Goal: Information Seeking & Learning: Learn about a topic

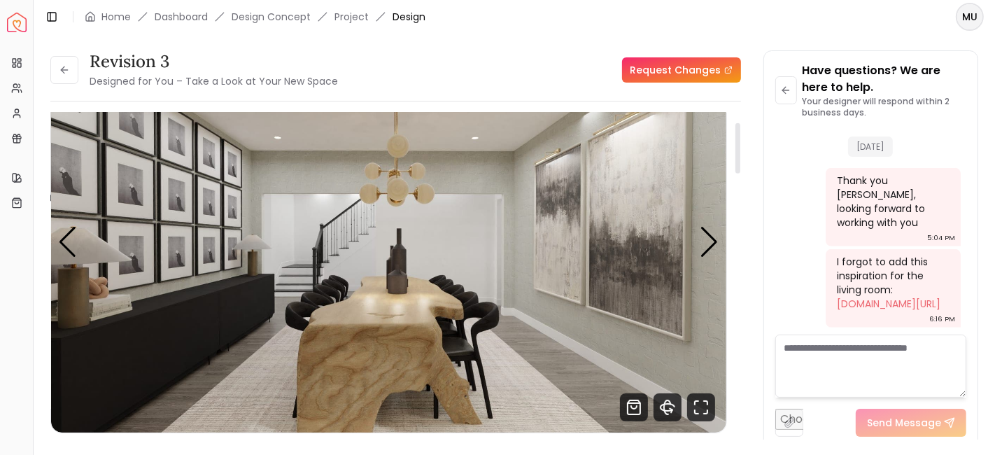
scroll to position [63, 0]
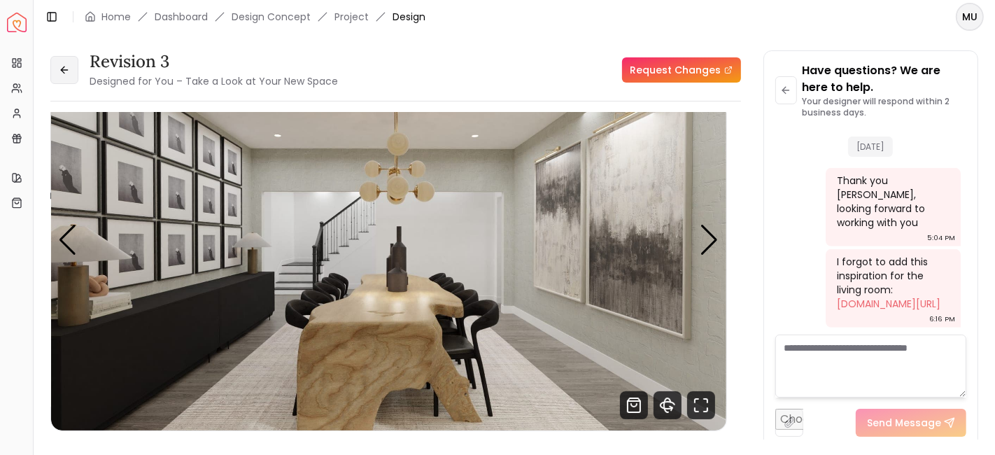
click at [57, 62] on button at bounding box center [64, 70] width 28 height 28
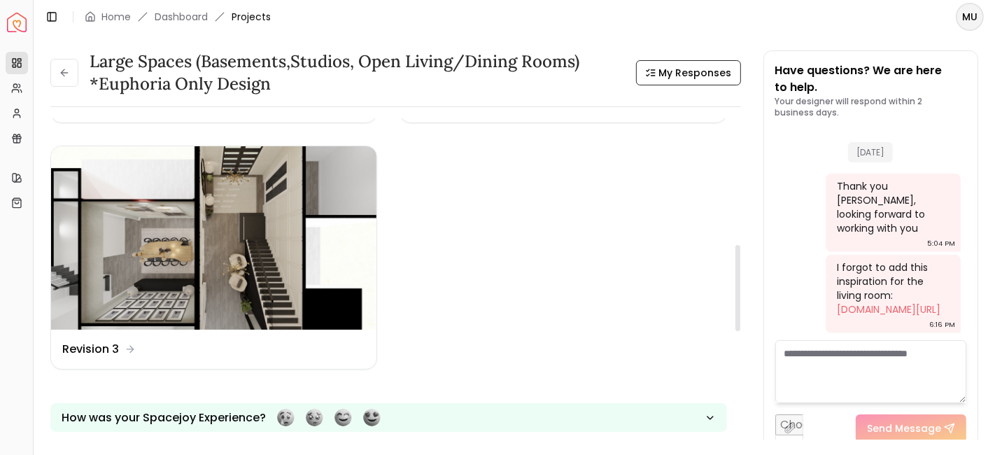
scroll to position [475, 0]
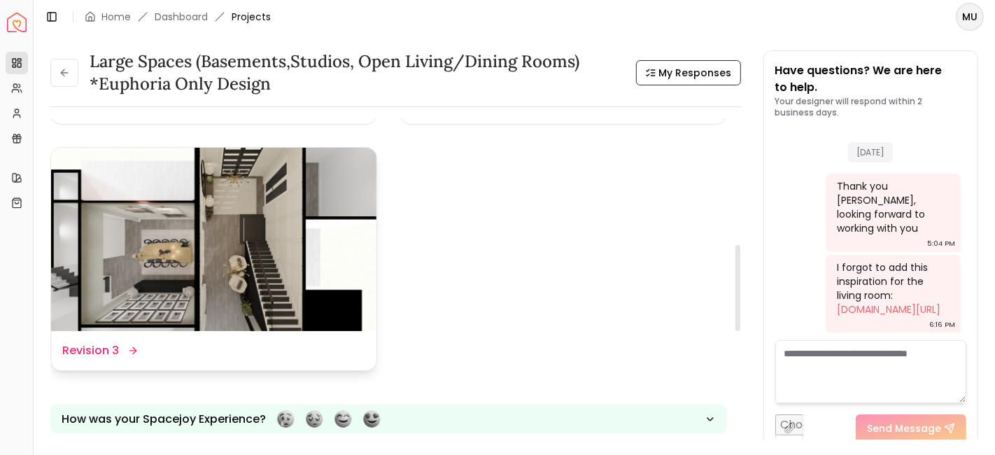
click at [291, 263] on img at bounding box center [213, 239] width 325 height 183
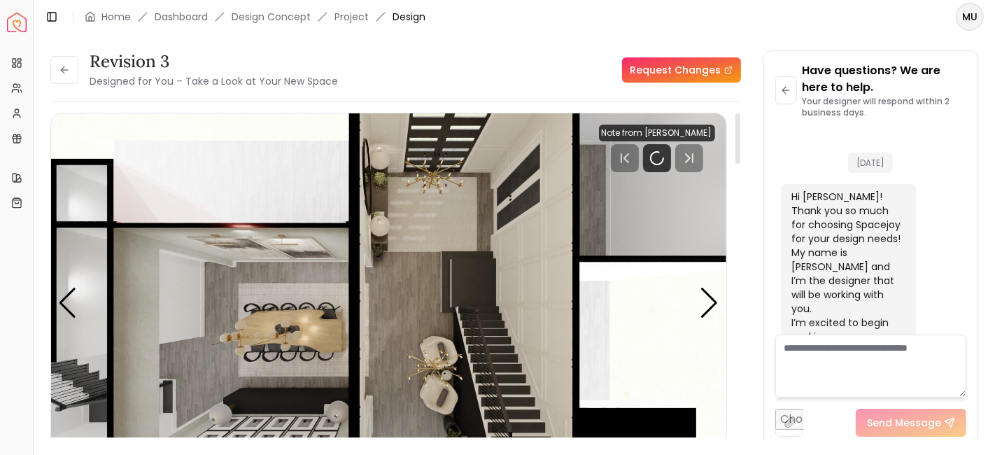
scroll to position [858, 0]
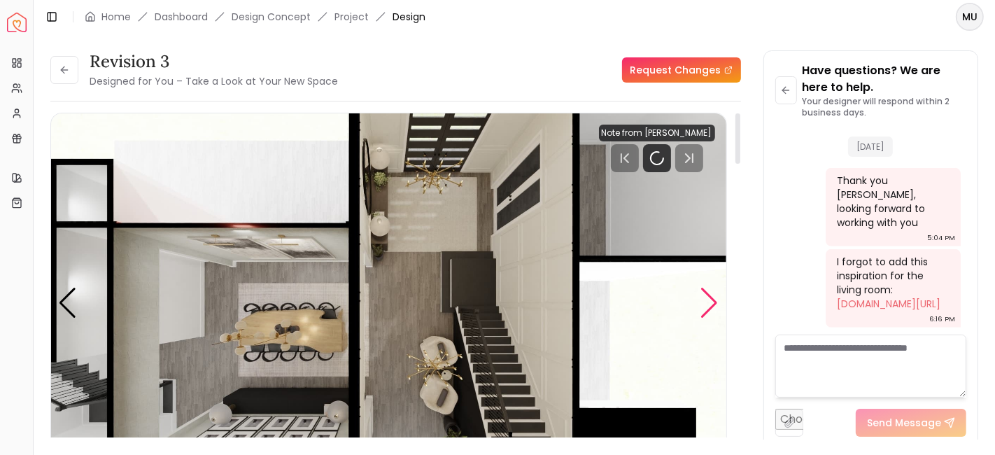
click at [712, 301] on div "Next slide" at bounding box center [710, 303] width 19 height 31
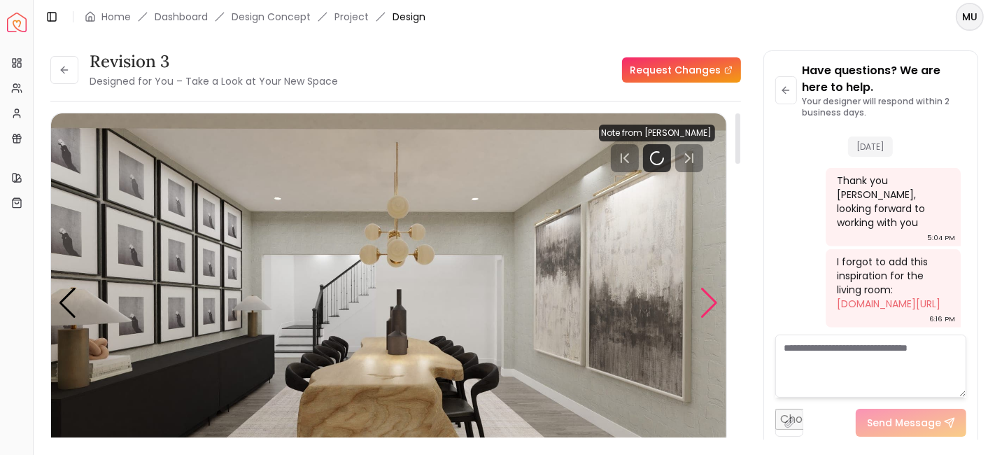
click at [712, 301] on div "Next slide" at bounding box center [710, 303] width 19 height 31
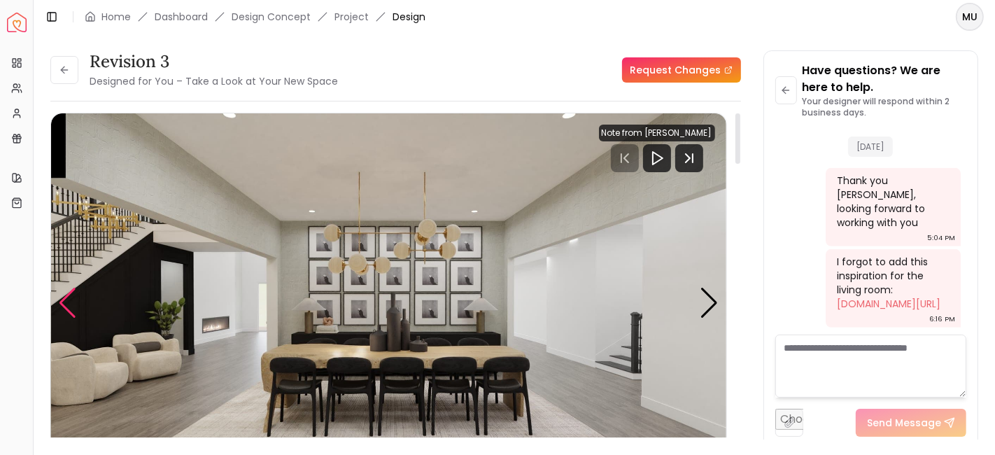
click at [63, 295] on div "Previous slide" at bounding box center [67, 303] width 19 height 31
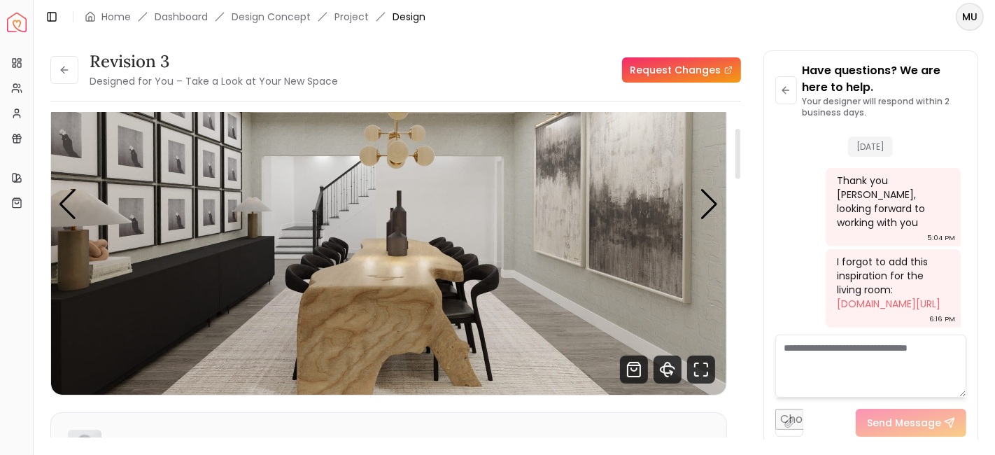
scroll to position [100, 0]
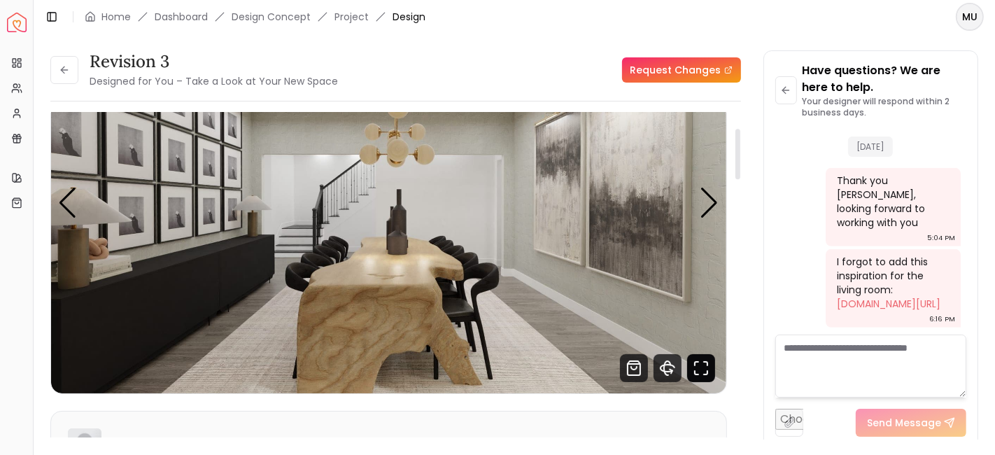
click at [689, 362] on icon "Fullscreen" at bounding box center [701, 368] width 28 height 28
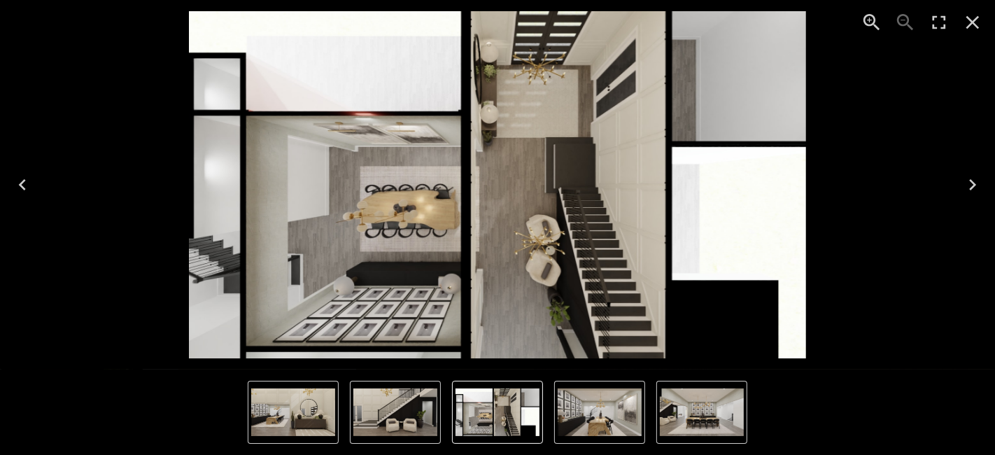
click at [970, 178] on icon "Next" at bounding box center [973, 185] width 22 height 22
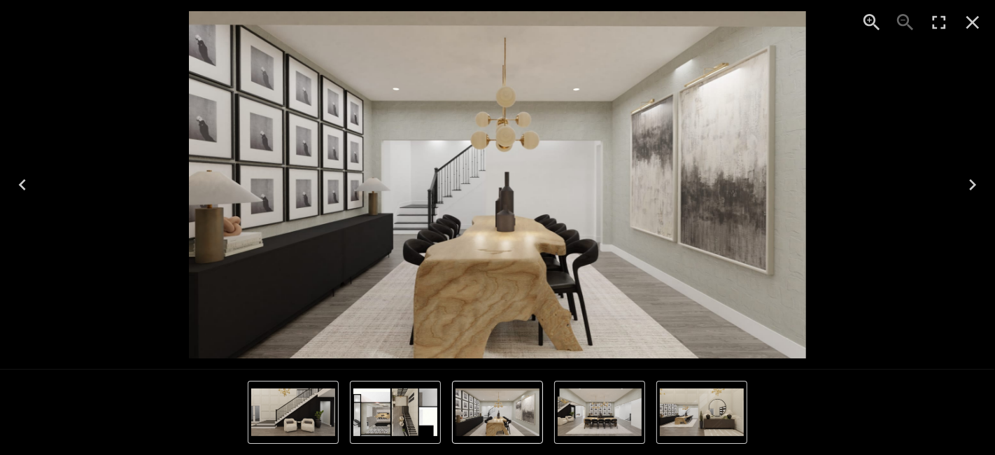
click at [879, 17] on icon "Zoom in" at bounding box center [872, 22] width 22 height 22
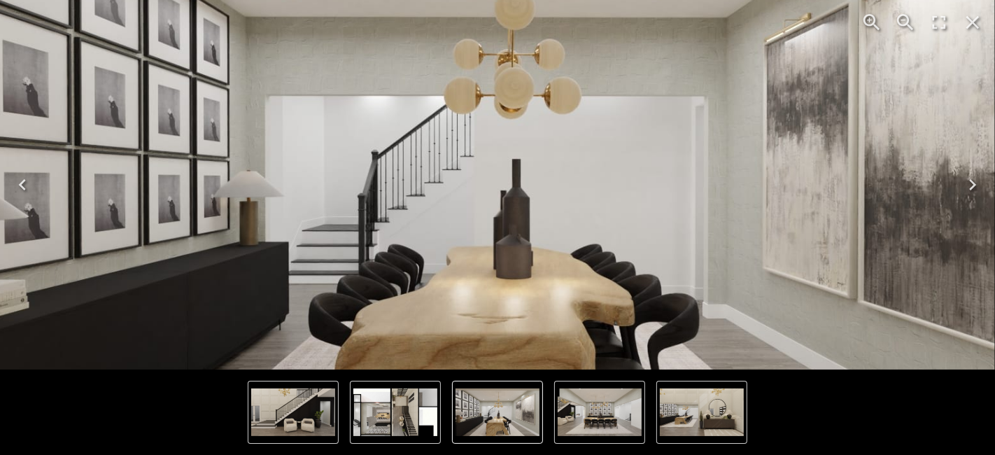
click at [879, 17] on icon "Zoom in" at bounding box center [872, 22] width 22 height 22
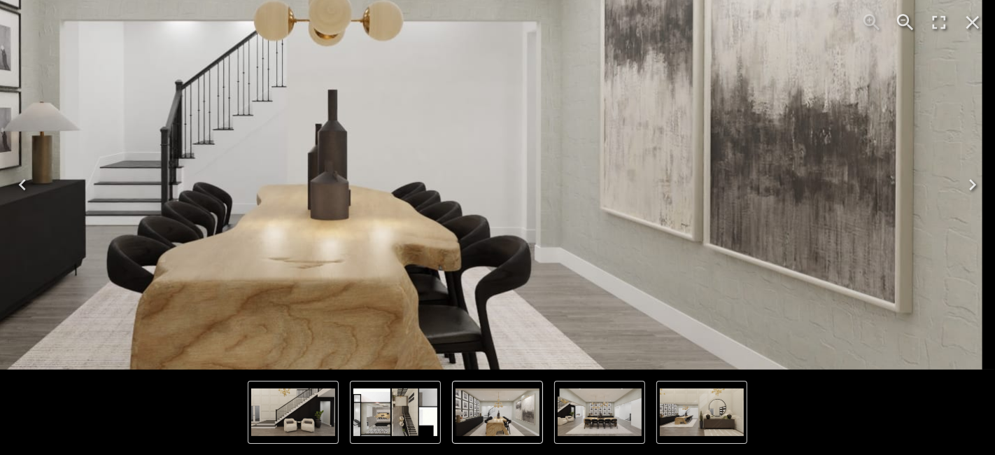
drag, startPoint x: 703, startPoint y: 127, endPoint x: 361, endPoint y: 45, distance: 351.2
click at [361, 45] on img "2 of 5" at bounding box center [312, 117] width 1340 height 754
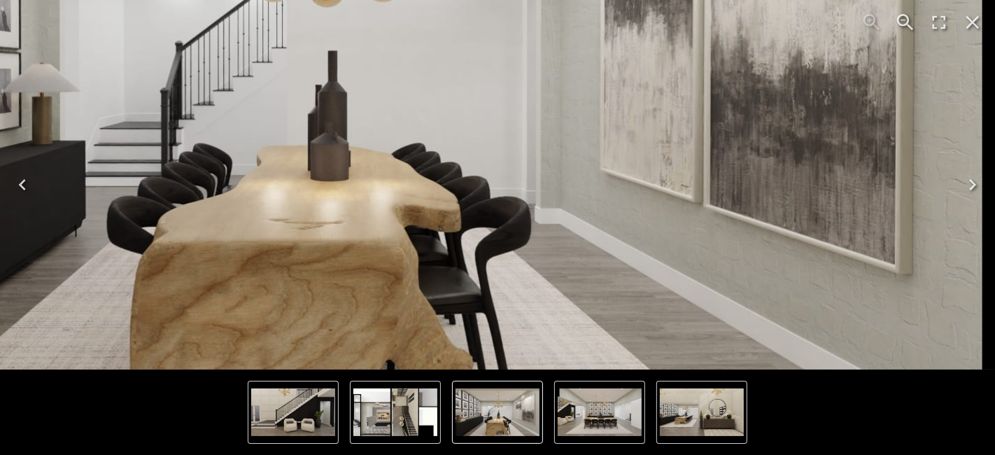
drag, startPoint x: 703, startPoint y: 301, endPoint x: 552, endPoint y: 268, distance: 154.7
click at [552, 268] on img "2 of 5" at bounding box center [312, 79] width 1340 height 754
click at [969, 17] on icon "Close" at bounding box center [973, 22] width 13 height 13
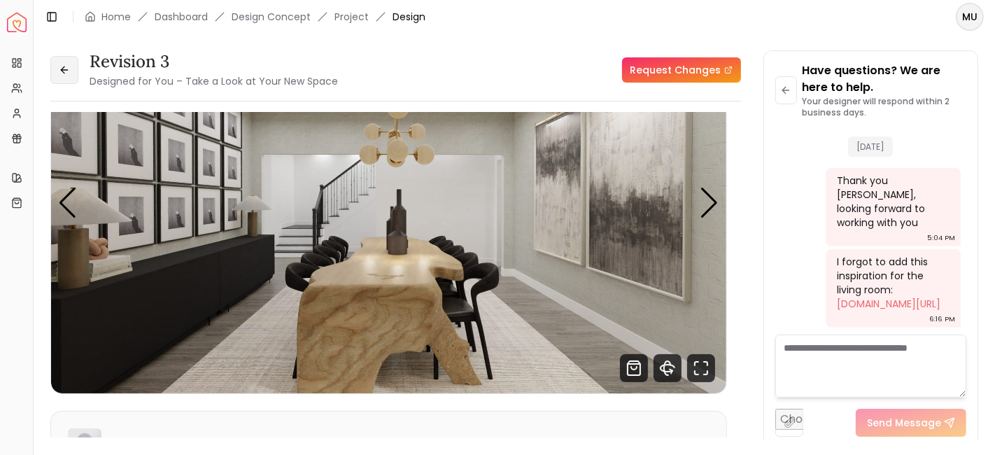
click at [69, 78] on button at bounding box center [64, 70] width 28 height 28
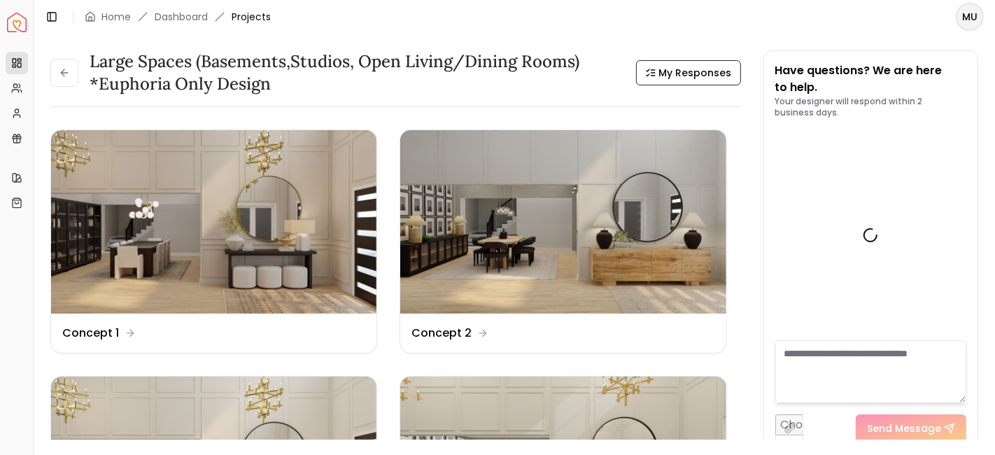
scroll to position [852, 0]
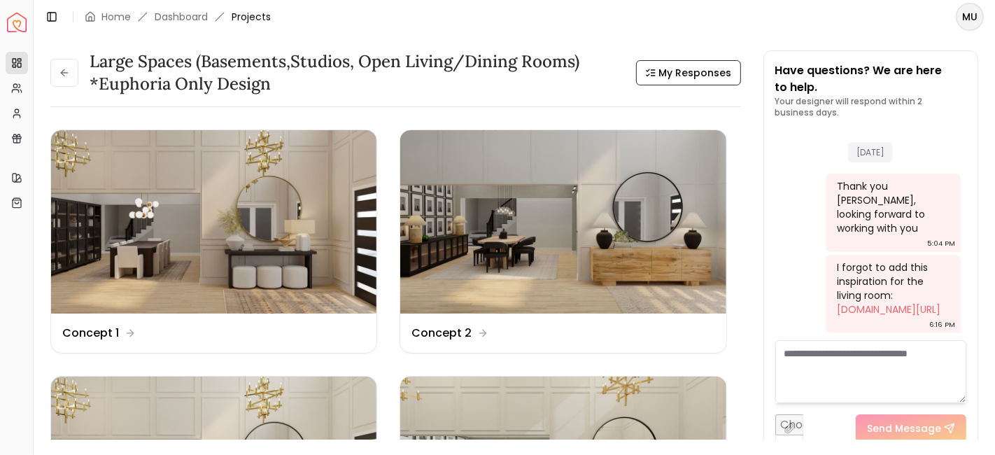
click at [69, 78] on icon at bounding box center [64, 72] width 11 height 11
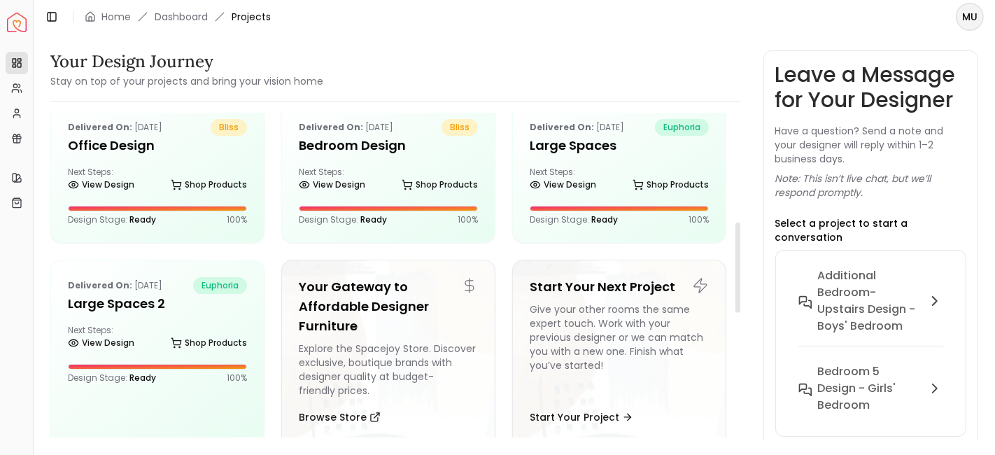
scroll to position [391, 0]
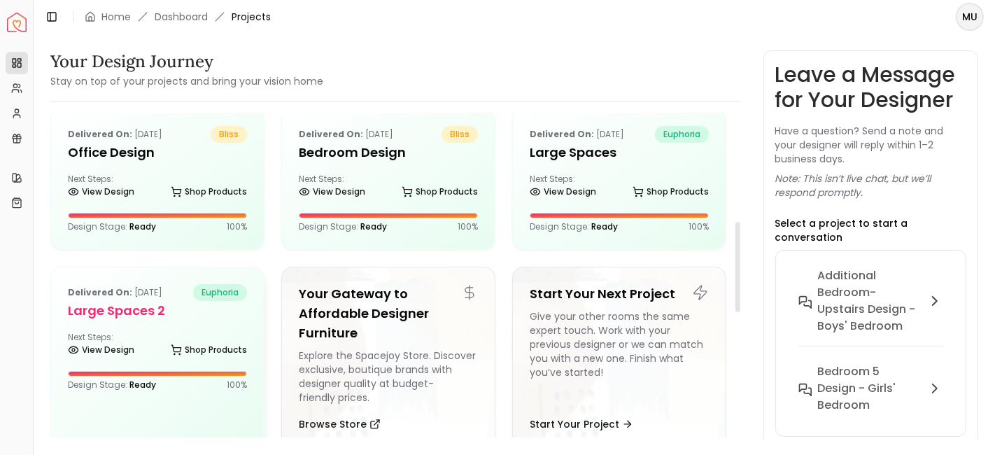
click at [195, 337] on div "Next Steps: View Design Shop Products" at bounding box center [157, 346] width 179 height 28
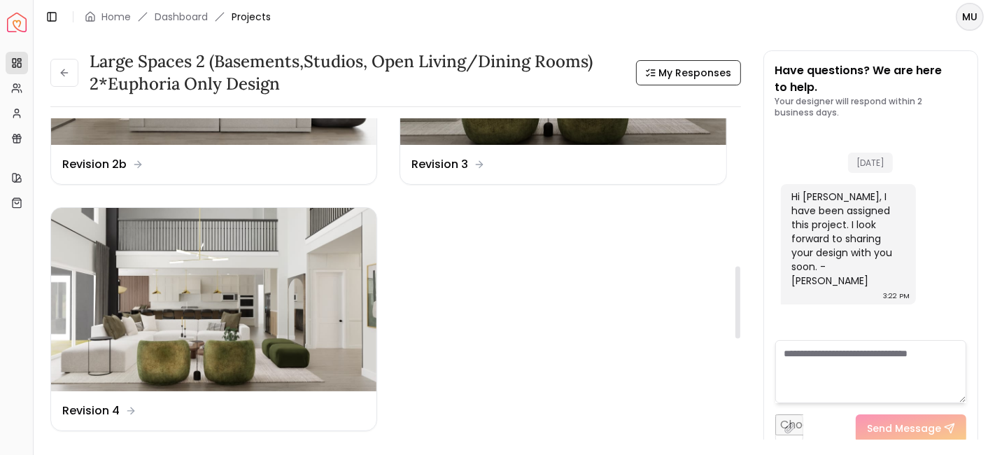
scroll to position [665, 0]
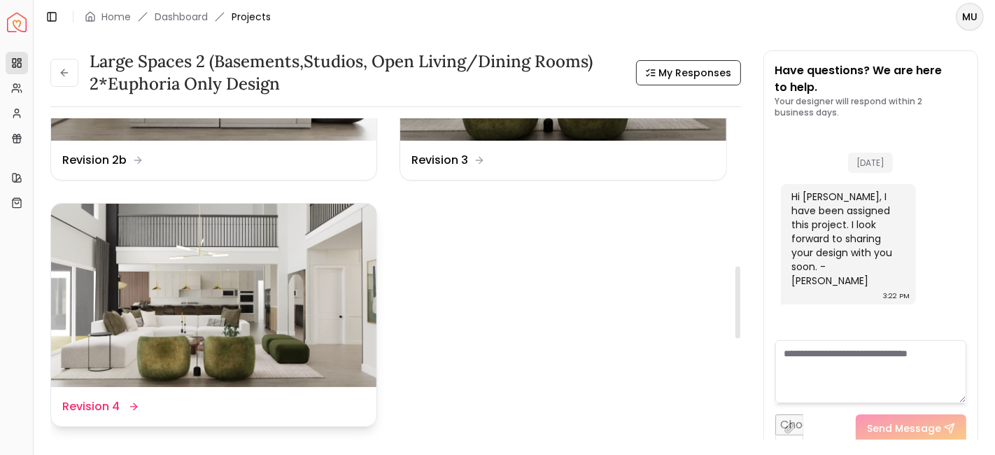
click at [115, 398] on dd "Revision 4" at bounding box center [90, 406] width 57 height 17
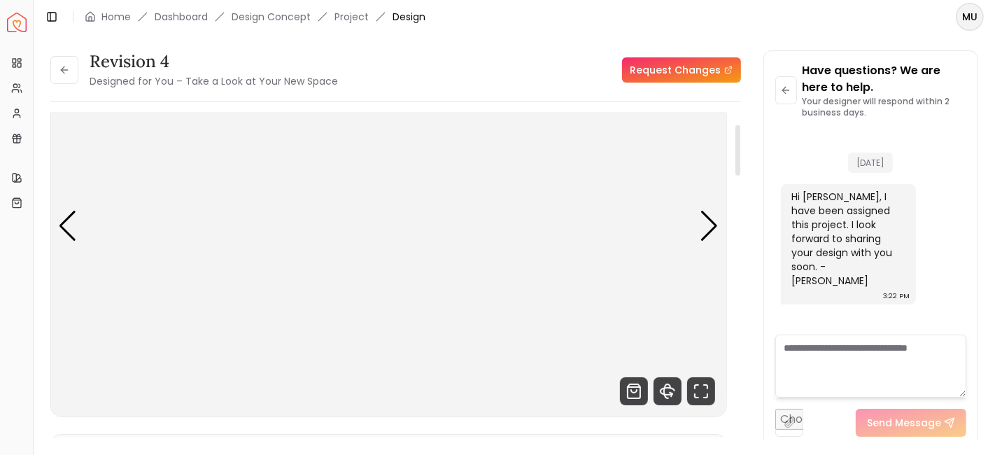
scroll to position [71, 0]
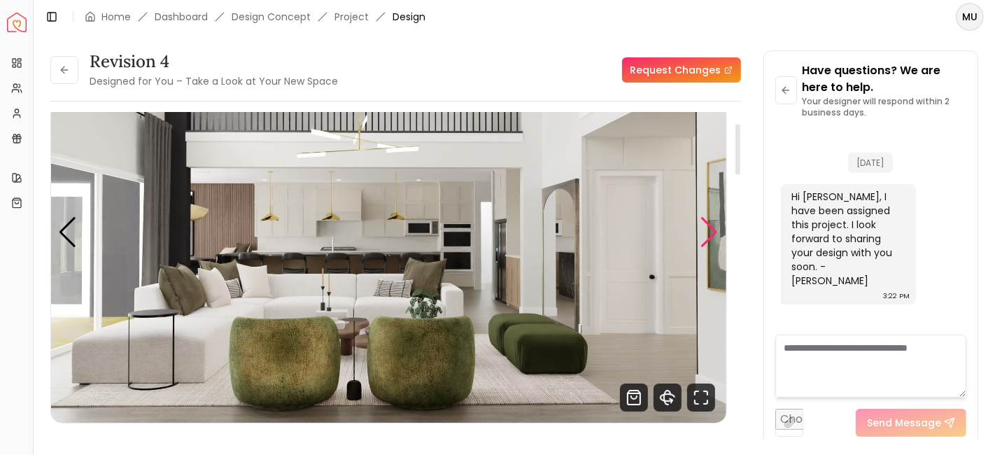
click at [715, 230] on div "Next slide" at bounding box center [710, 232] width 19 height 31
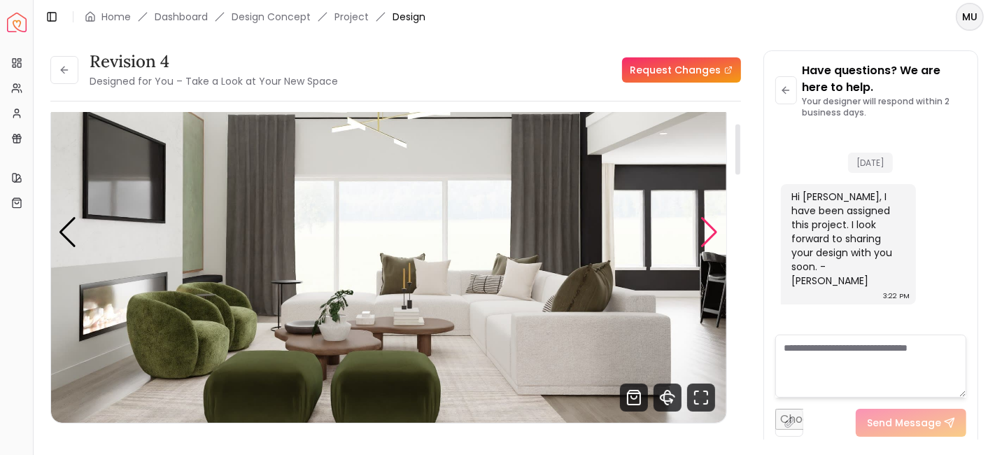
click at [715, 230] on div "Next slide" at bounding box center [710, 232] width 19 height 31
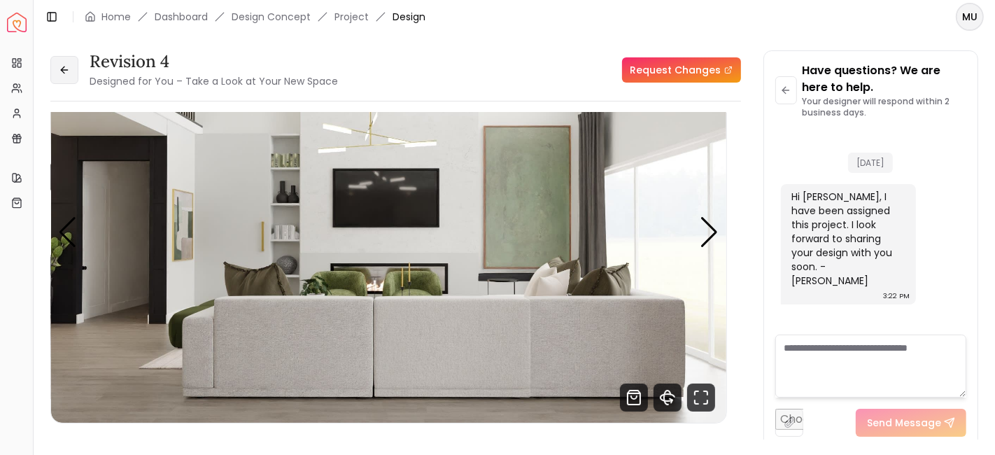
click at [66, 71] on icon at bounding box center [64, 69] width 11 height 11
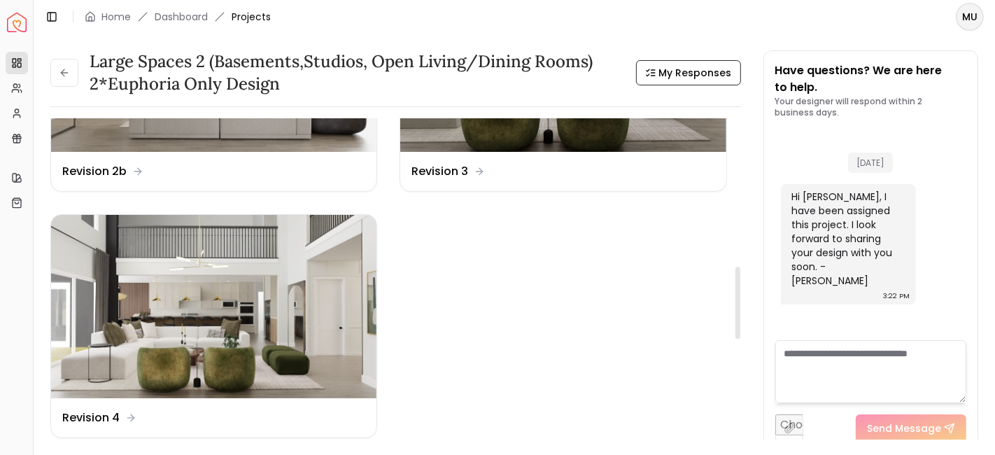
scroll to position [676, 0]
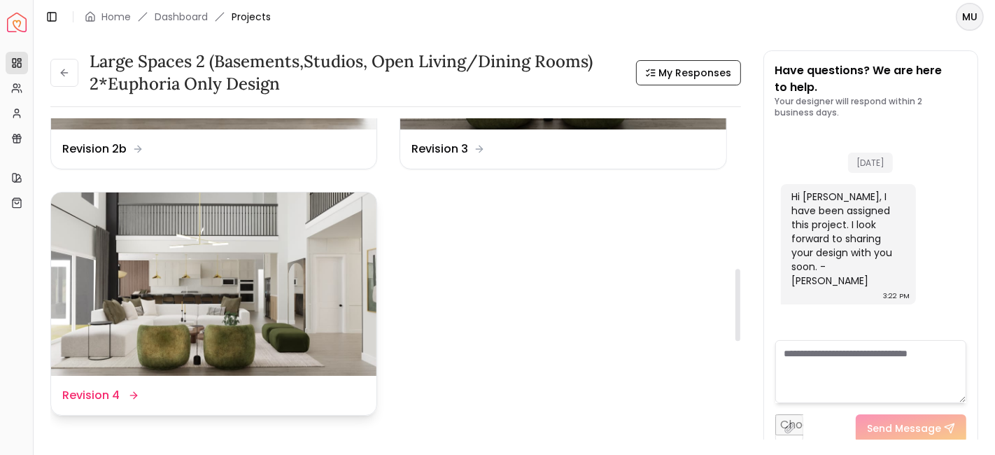
click at [251, 299] on img at bounding box center [213, 283] width 325 height 183
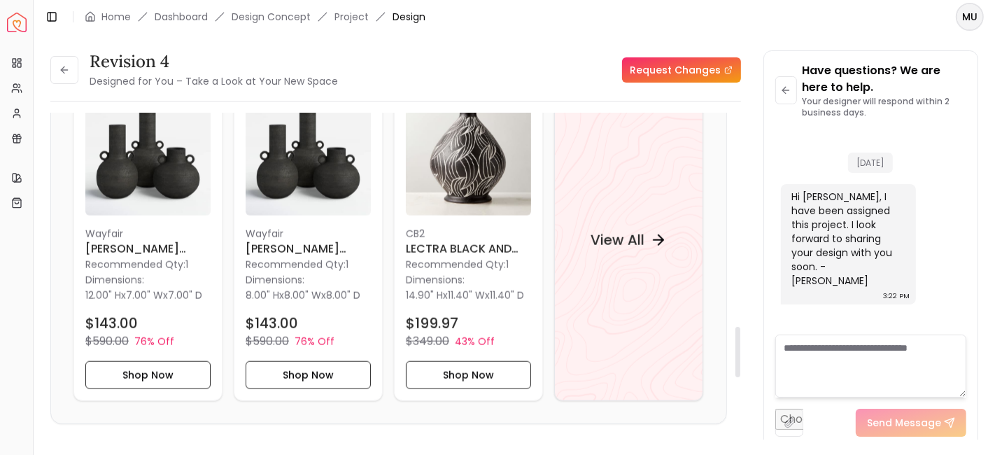
scroll to position [1508, 0]
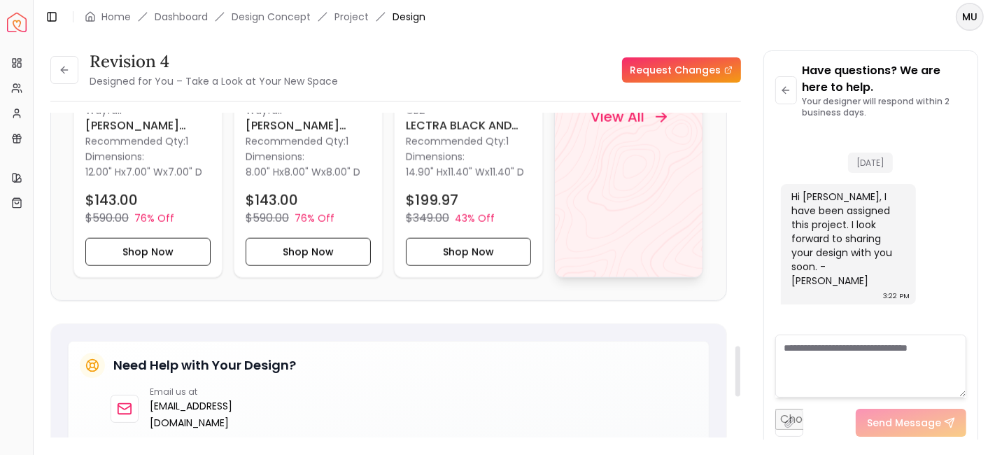
click at [645, 150] on div "View All" at bounding box center [628, 116] width 149 height 323
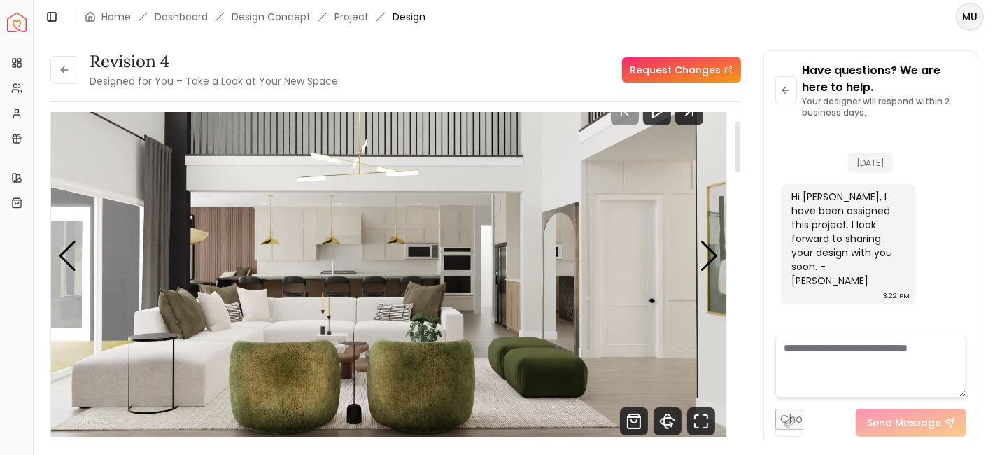
scroll to position [58, 0]
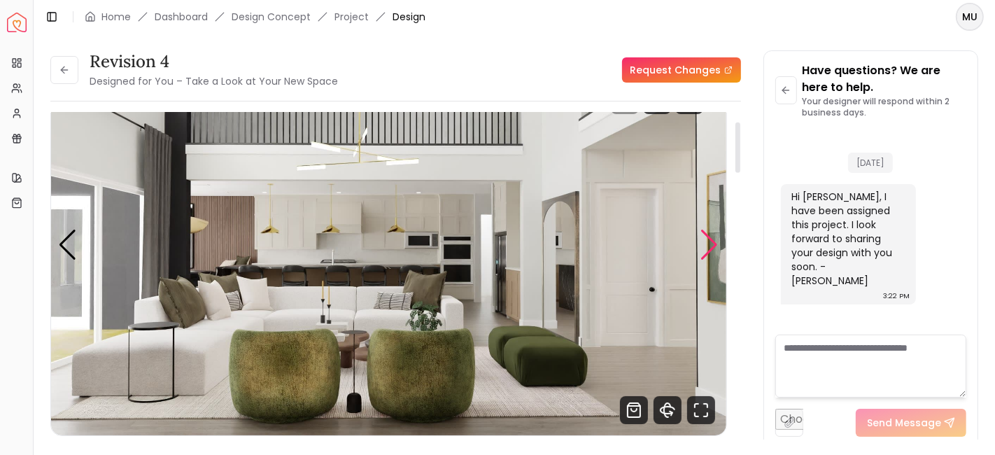
click at [711, 241] on div "Next slide" at bounding box center [710, 245] width 19 height 31
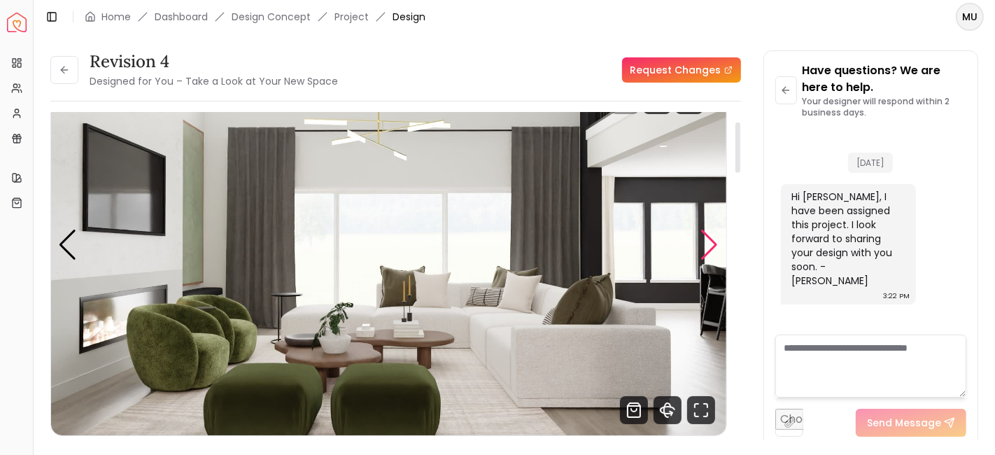
click at [711, 241] on div "Next slide" at bounding box center [710, 245] width 19 height 31
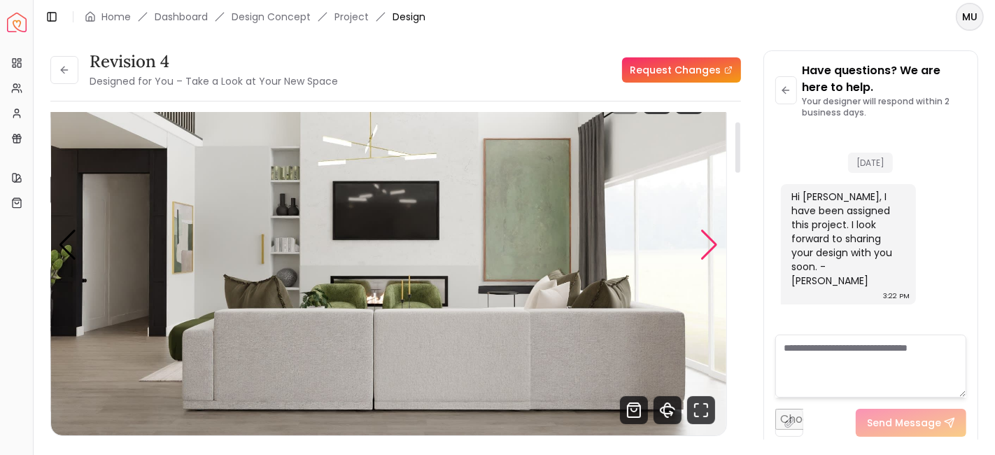
click at [715, 239] on div "Next slide" at bounding box center [710, 245] width 19 height 31
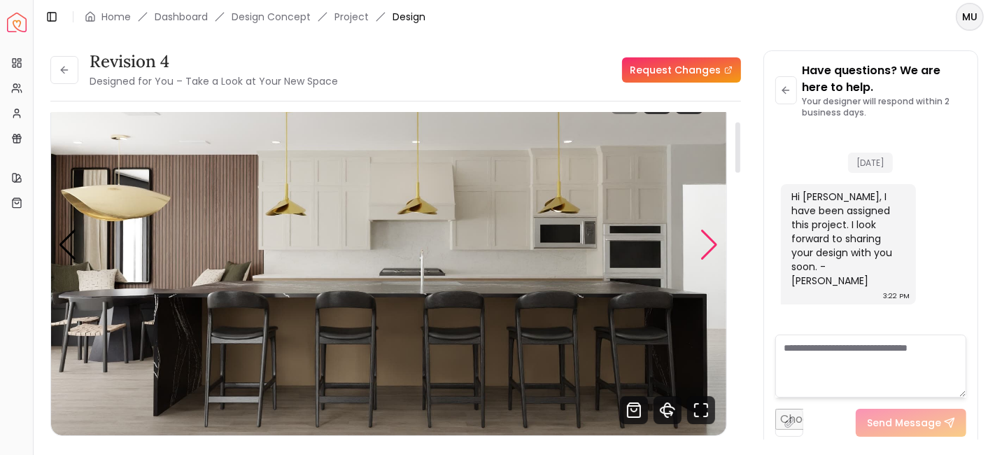
click at [715, 239] on div "Next slide" at bounding box center [710, 245] width 19 height 31
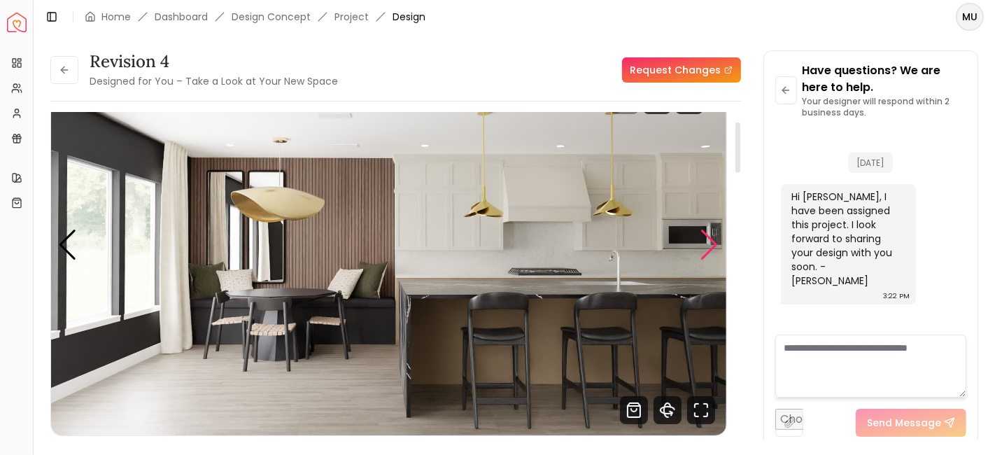
click at [715, 239] on div "Next slide" at bounding box center [710, 245] width 19 height 31
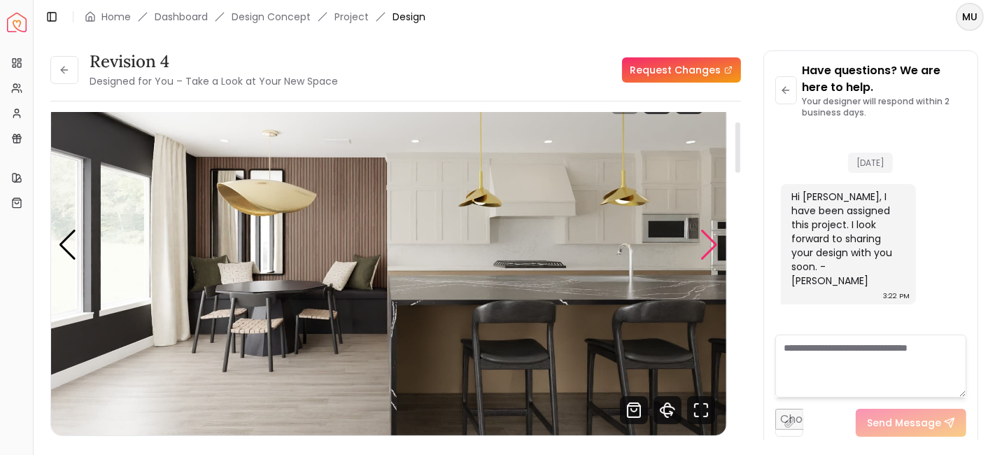
click at [715, 239] on div "Next slide" at bounding box center [710, 245] width 19 height 31
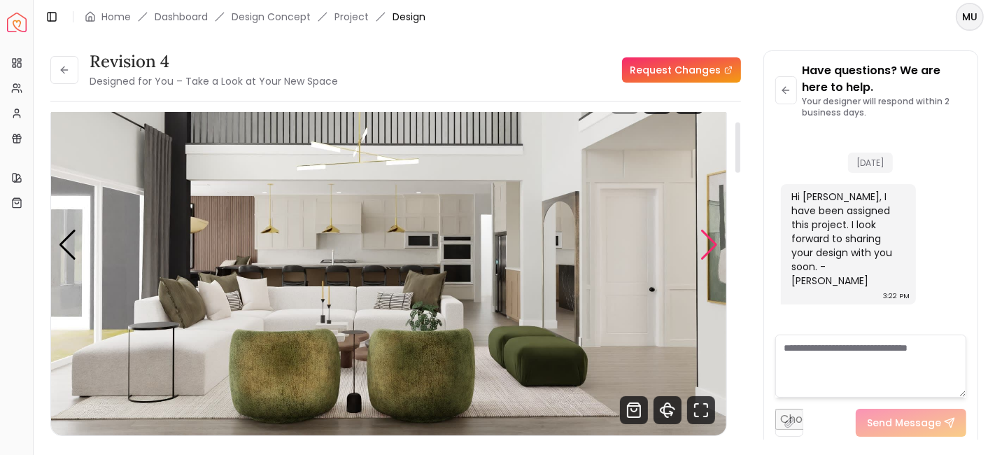
click at [715, 239] on div "Next slide" at bounding box center [710, 245] width 19 height 31
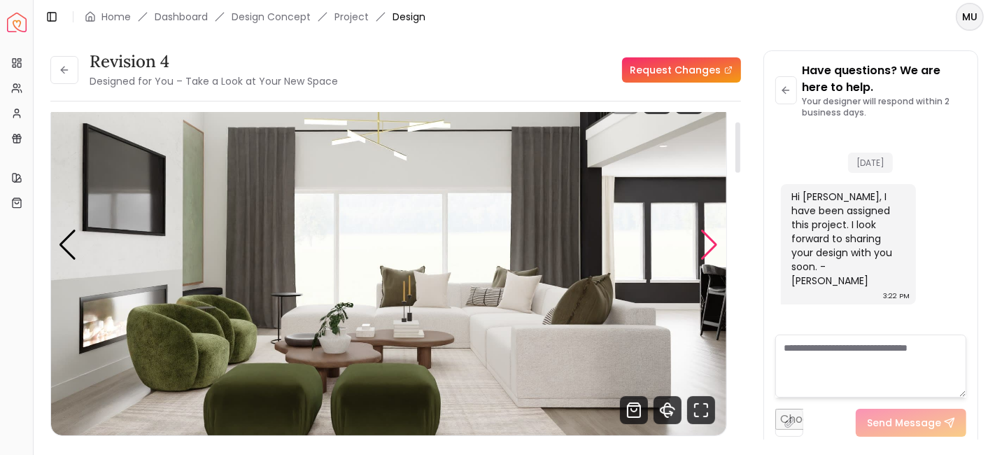
click at [715, 239] on div "Next slide" at bounding box center [710, 245] width 19 height 31
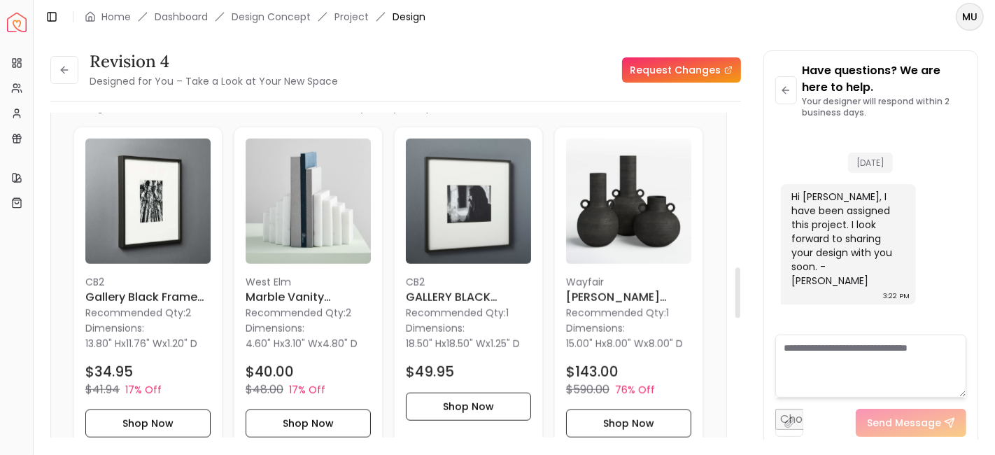
scroll to position [988, 0]
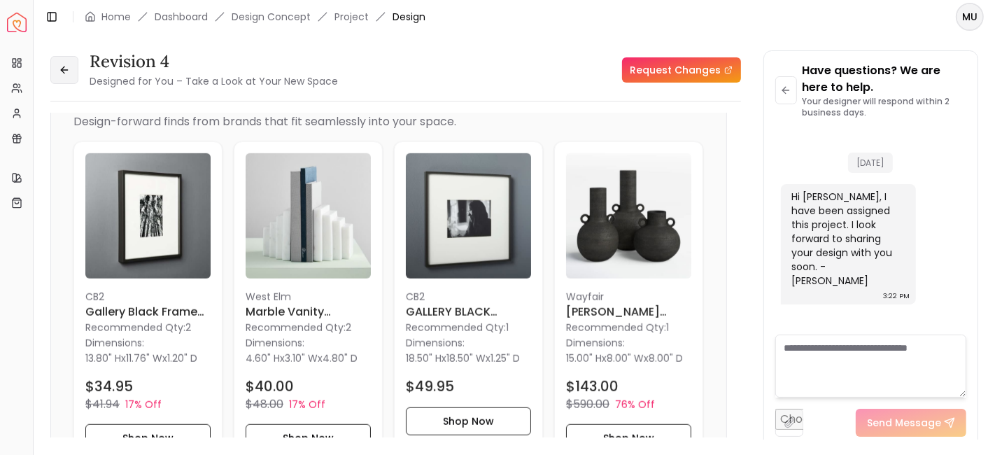
click at [76, 69] on button at bounding box center [64, 70] width 28 height 28
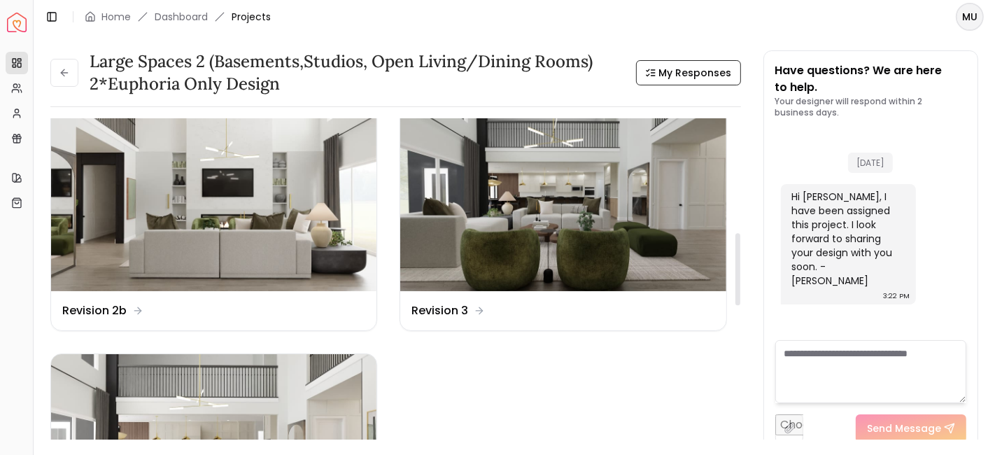
scroll to position [519, 0]
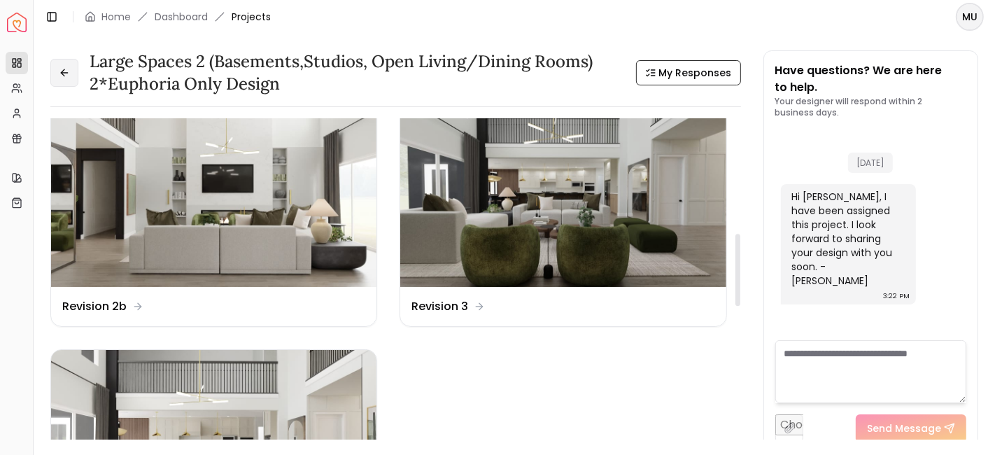
click at [64, 73] on icon at bounding box center [64, 72] width 11 height 11
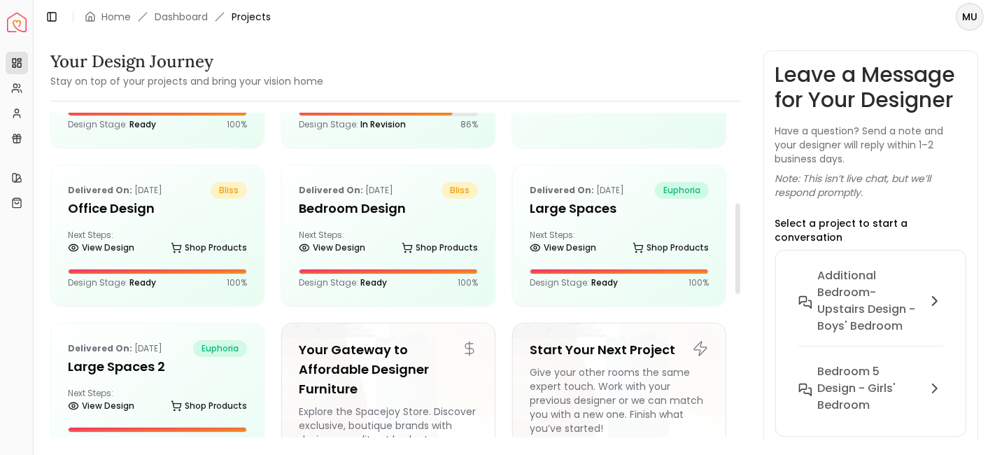
scroll to position [325, 0]
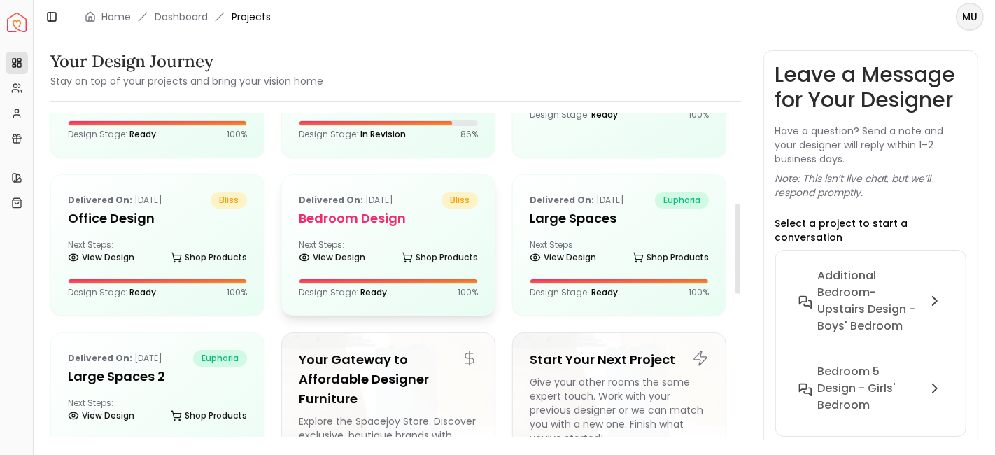
click at [352, 223] on h5 "Bedroom Design" at bounding box center [388, 219] width 179 height 20
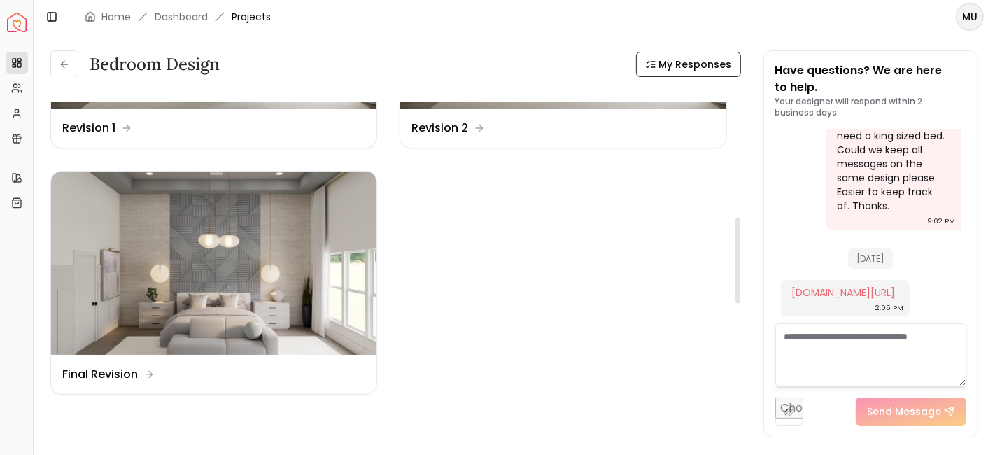
scroll to position [435, 0]
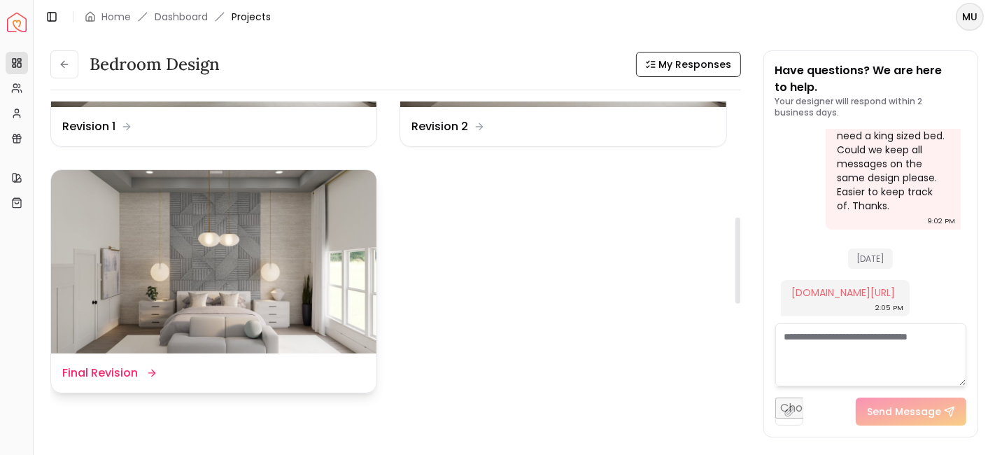
click at [106, 371] on dd "Final Revision" at bounding box center [100, 373] width 76 height 17
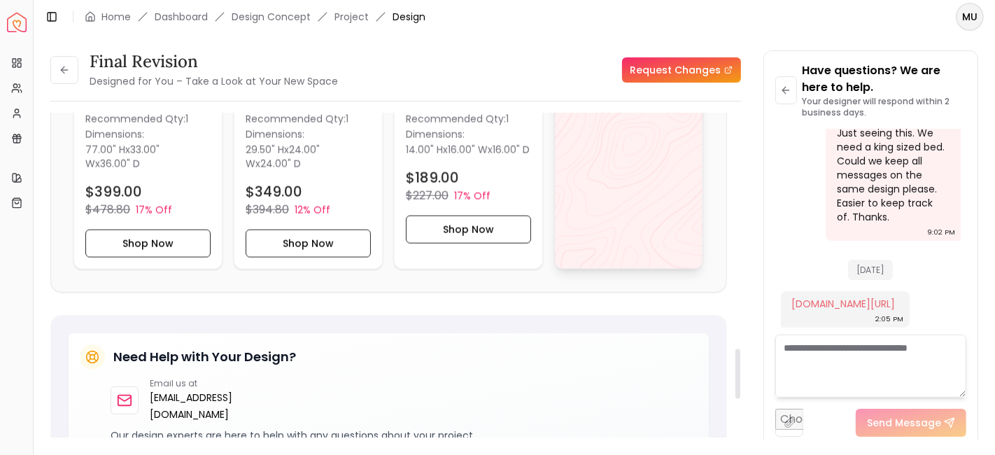
scroll to position [1545, 0]
click at [644, 148] on div "View All" at bounding box center [628, 100] width 149 height 337
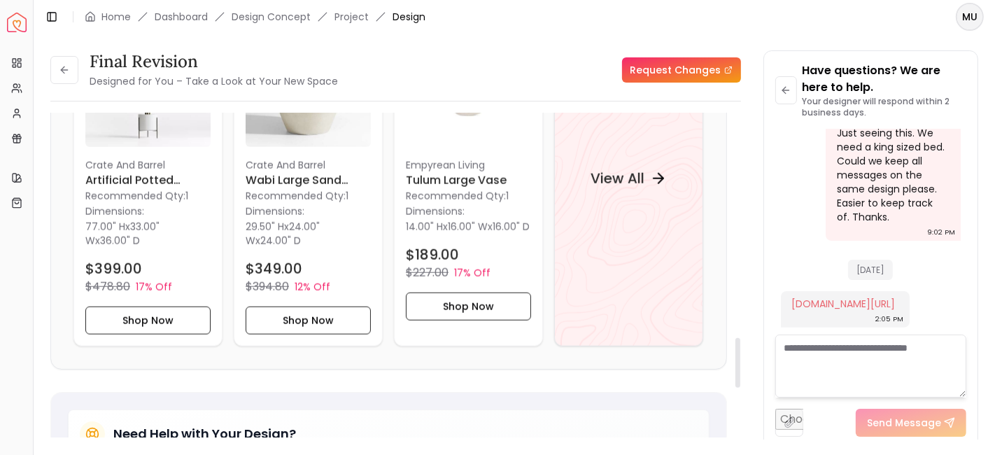
scroll to position [1466, 0]
click at [621, 172] on h4 "View All" at bounding box center [618, 180] width 54 height 20
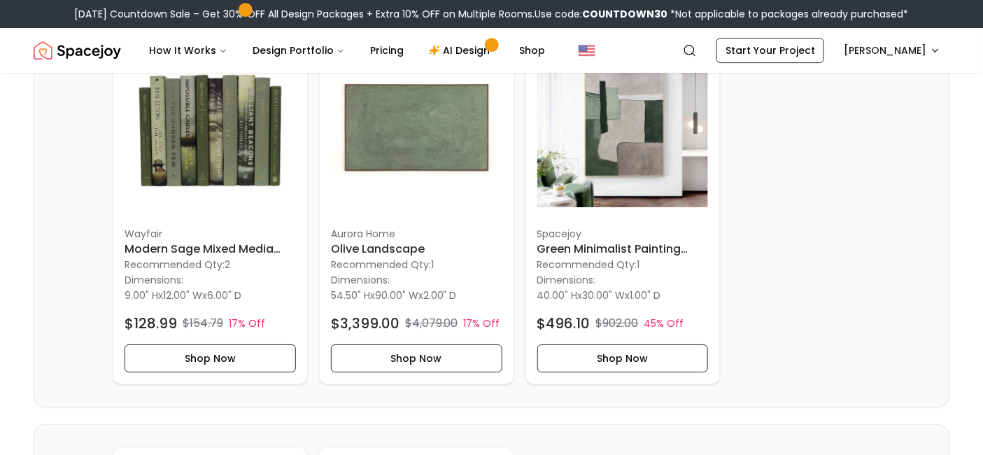
scroll to position [1482, 0]
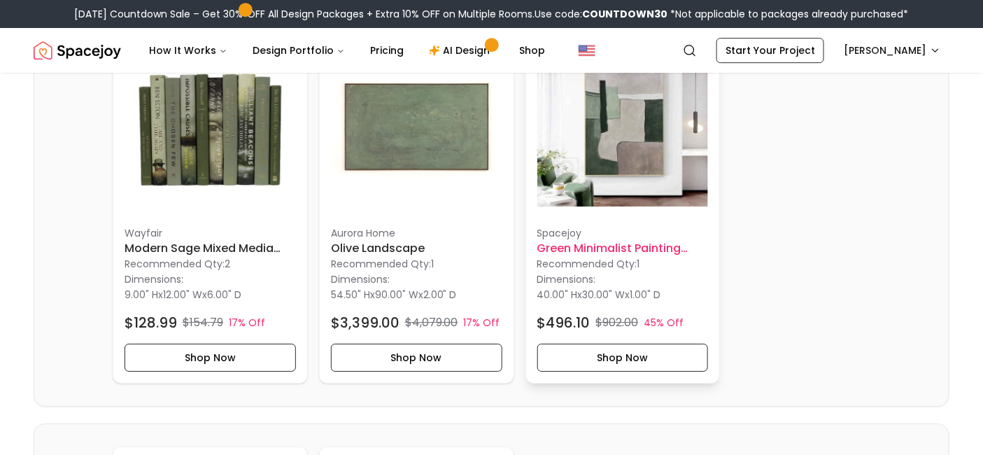
click at [638, 190] on img at bounding box center [623, 128] width 171 height 171
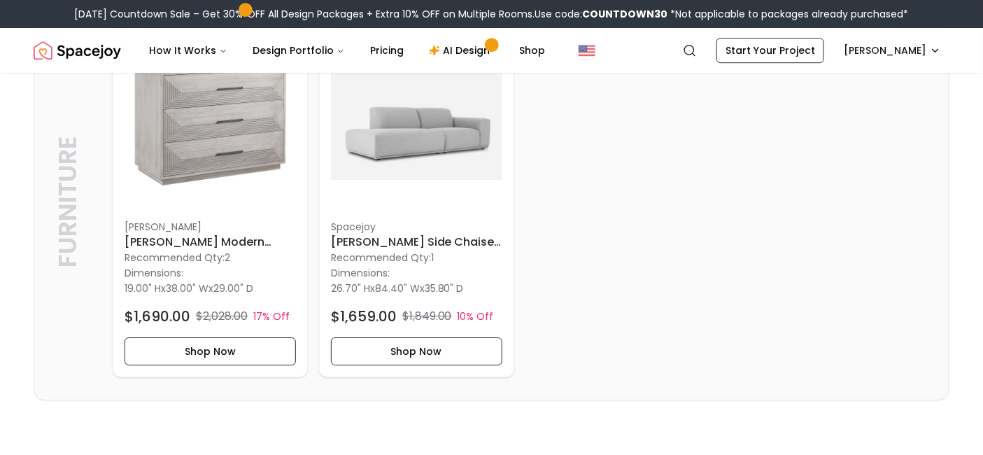
scroll to position [3118, 0]
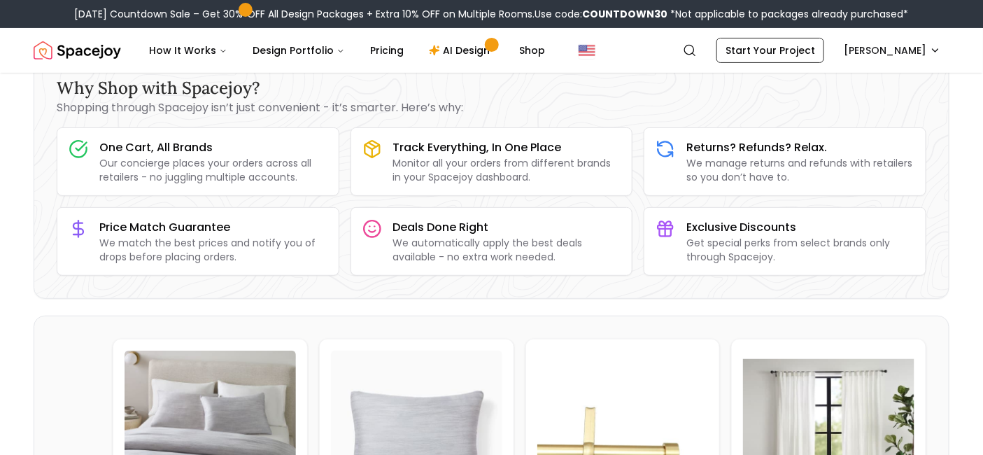
scroll to position [87, 0]
